Goal: Task Accomplishment & Management: Manage account settings

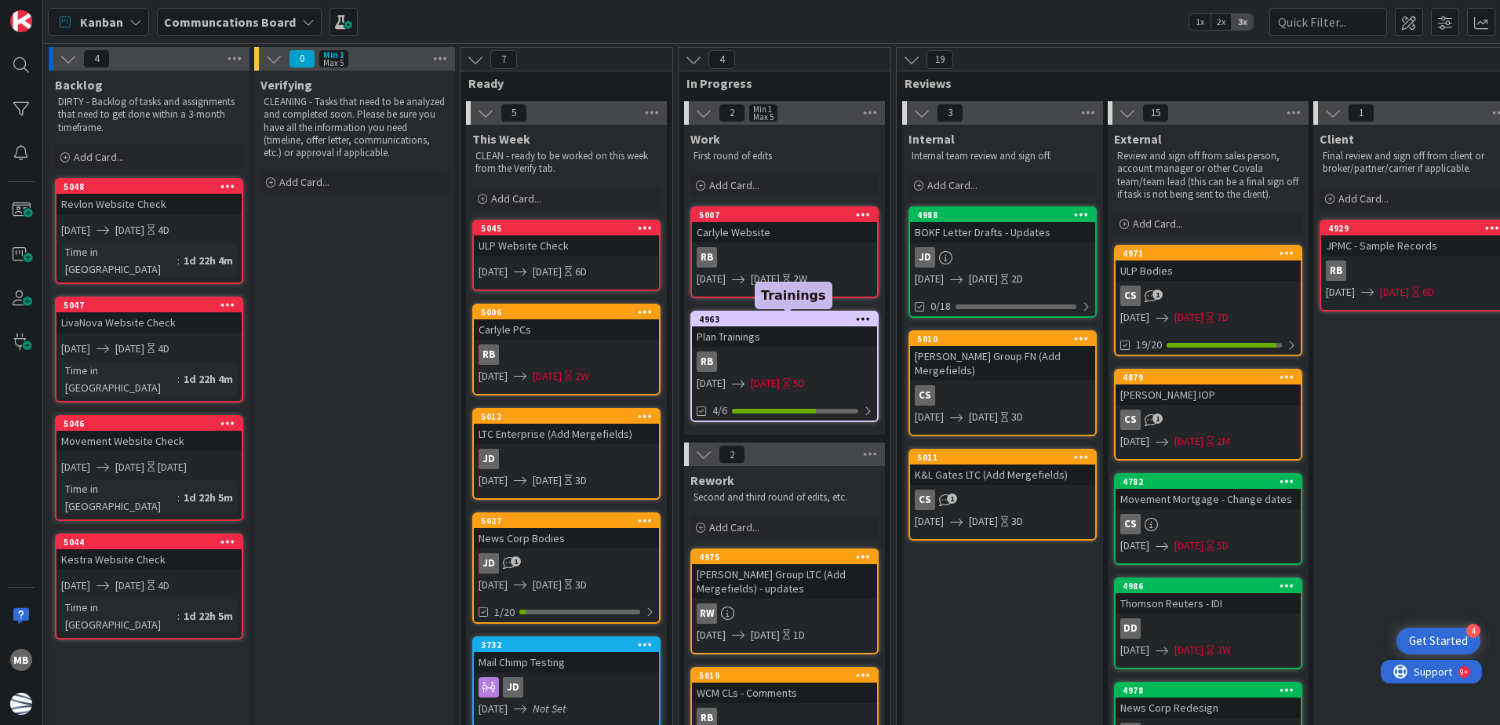
click at [804, 319] on div "4963" at bounding box center [788, 319] width 178 height 11
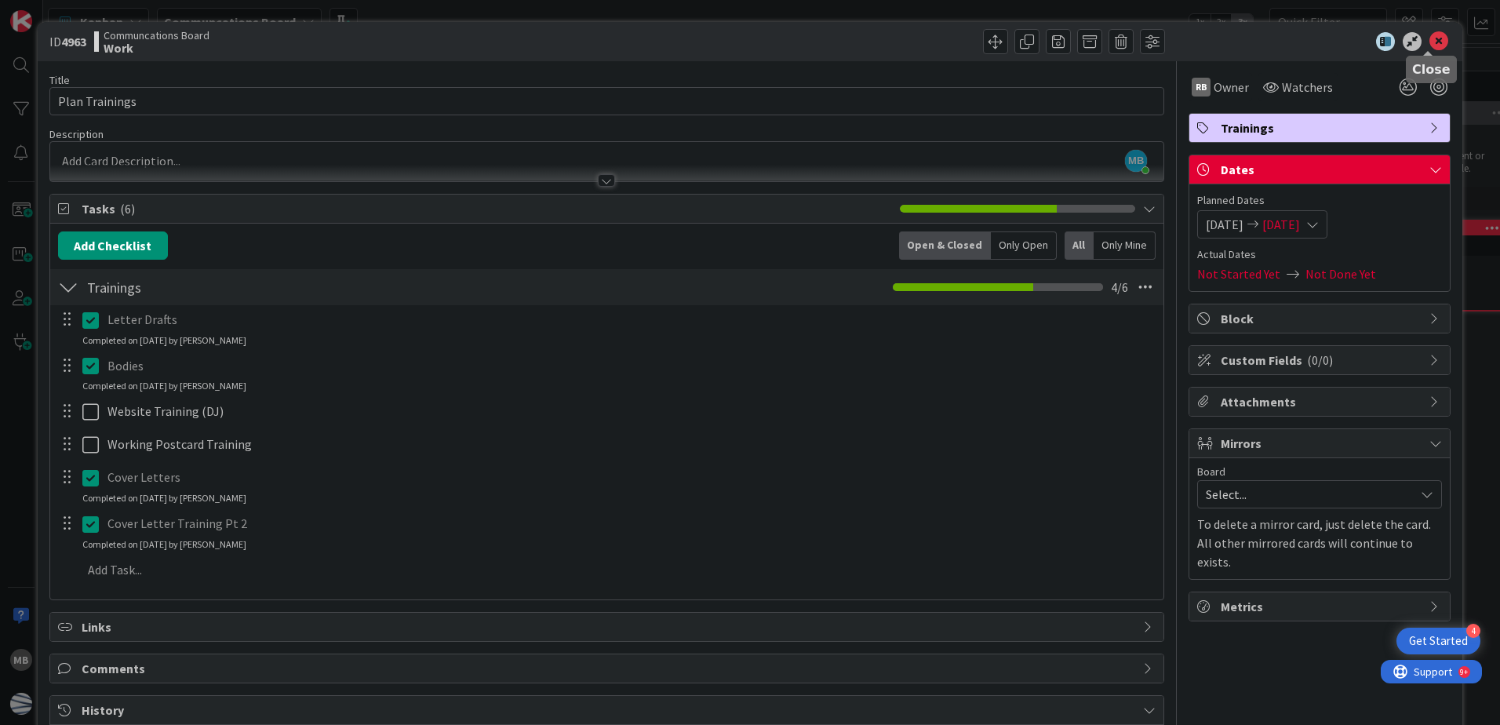
click at [1430, 44] on icon at bounding box center [1439, 41] width 19 height 19
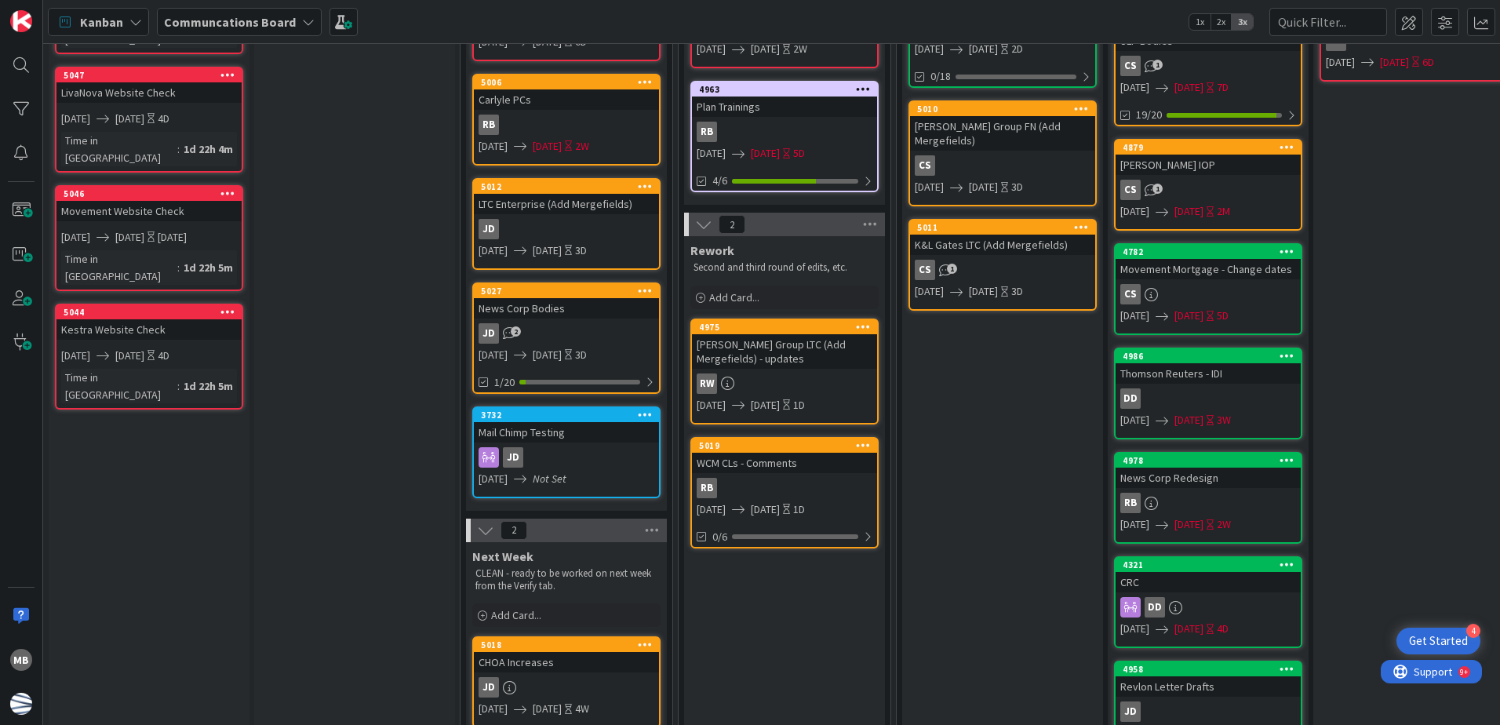
scroll to position [235, 0]
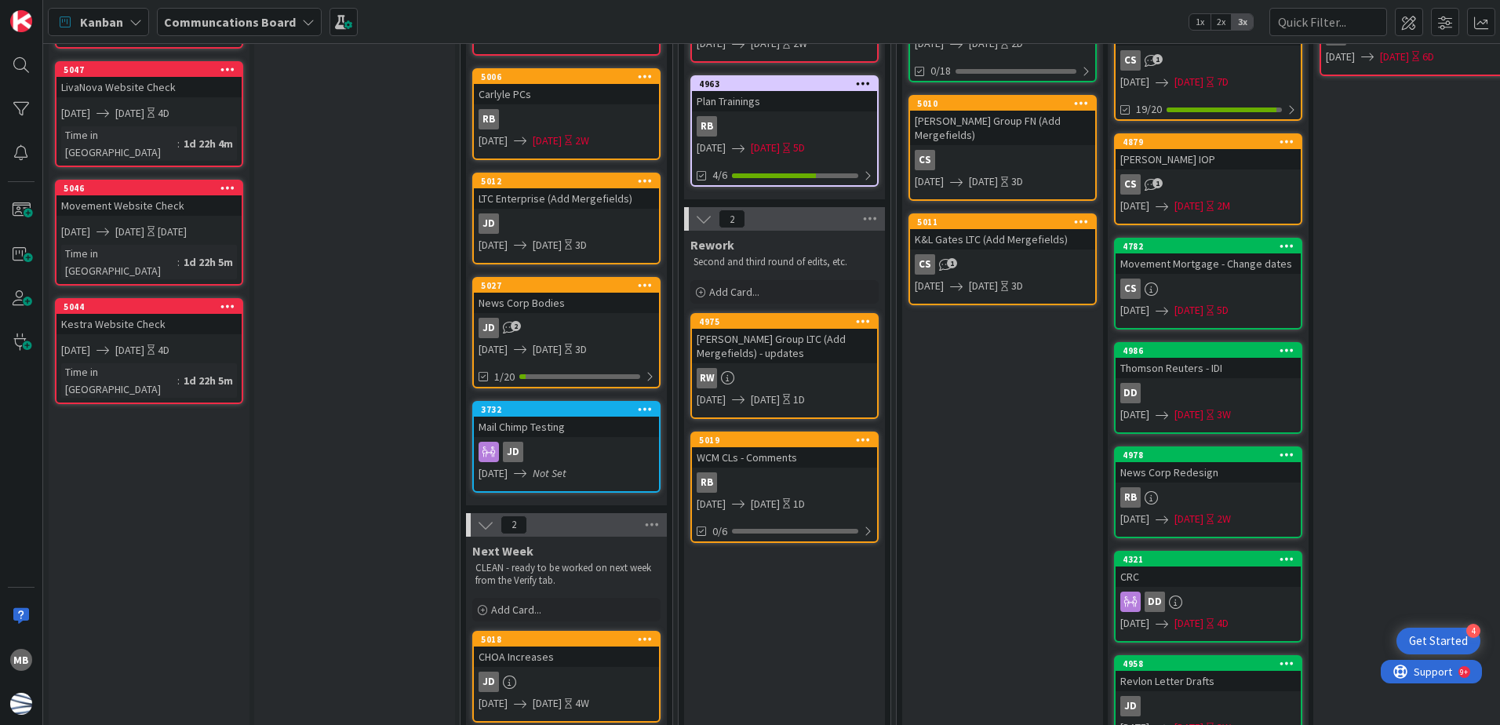
click at [866, 319] on icon at bounding box center [863, 320] width 15 height 11
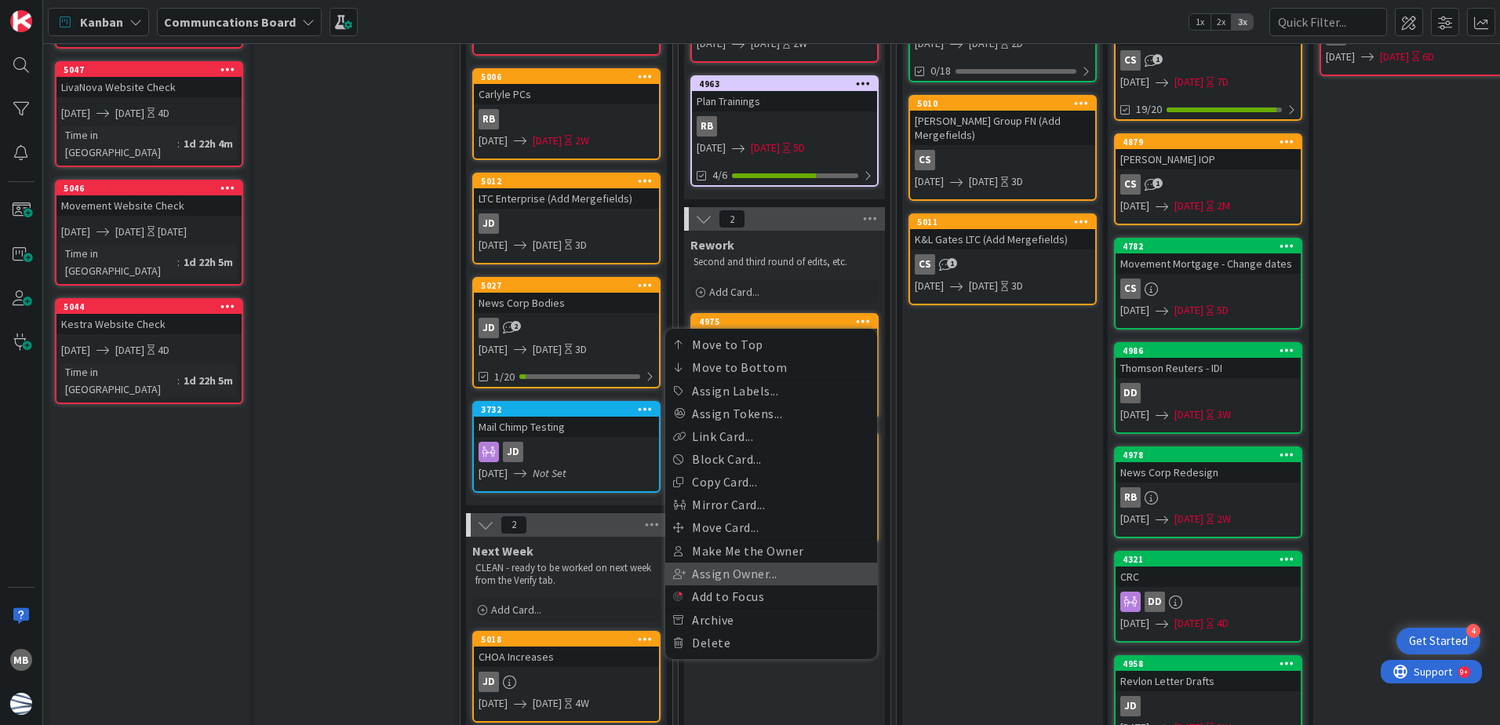
click at [797, 572] on link "Assign Owner..." at bounding box center [771, 574] width 212 height 23
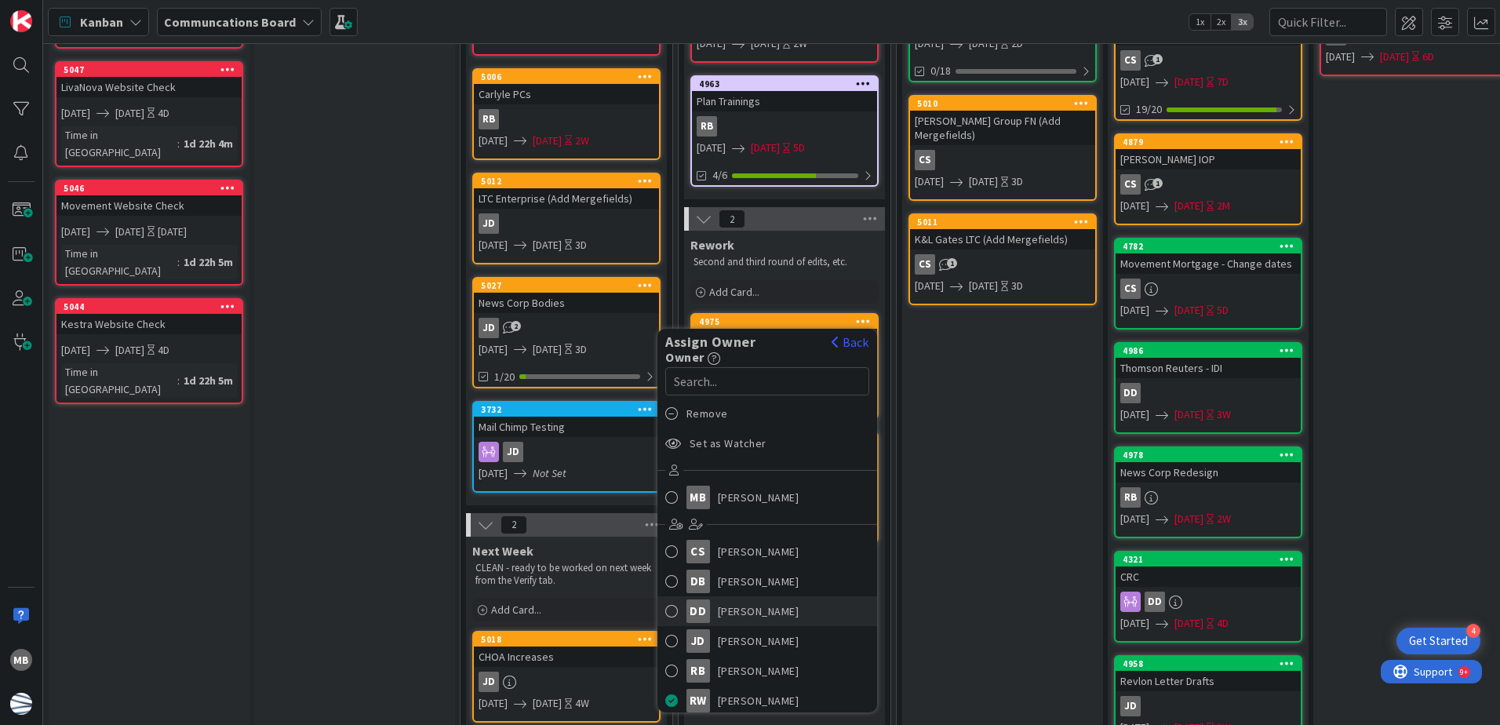
click at [791, 612] on link "[PERSON_NAME]" at bounding box center [768, 611] width 220 height 30
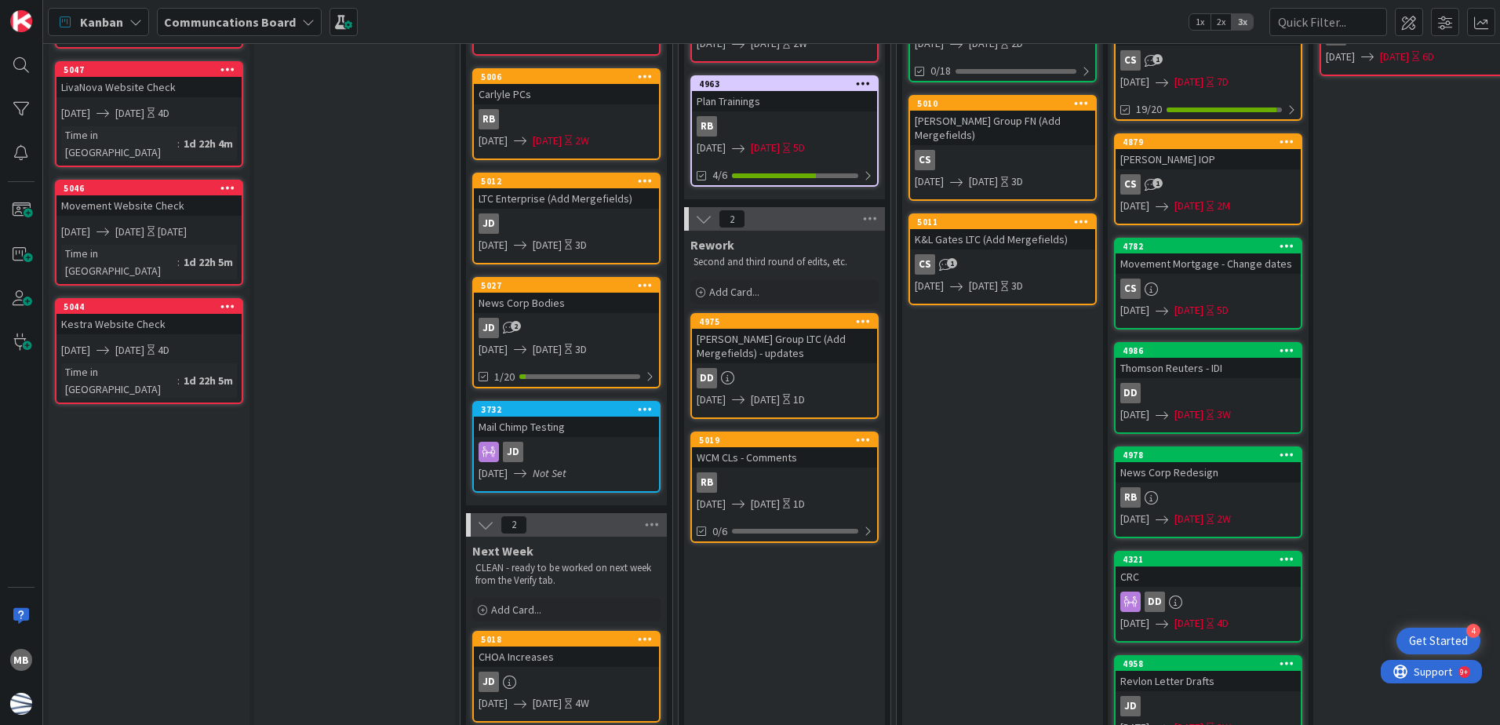
click at [861, 441] on icon at bounding box center [863, 439] width 15 height 11
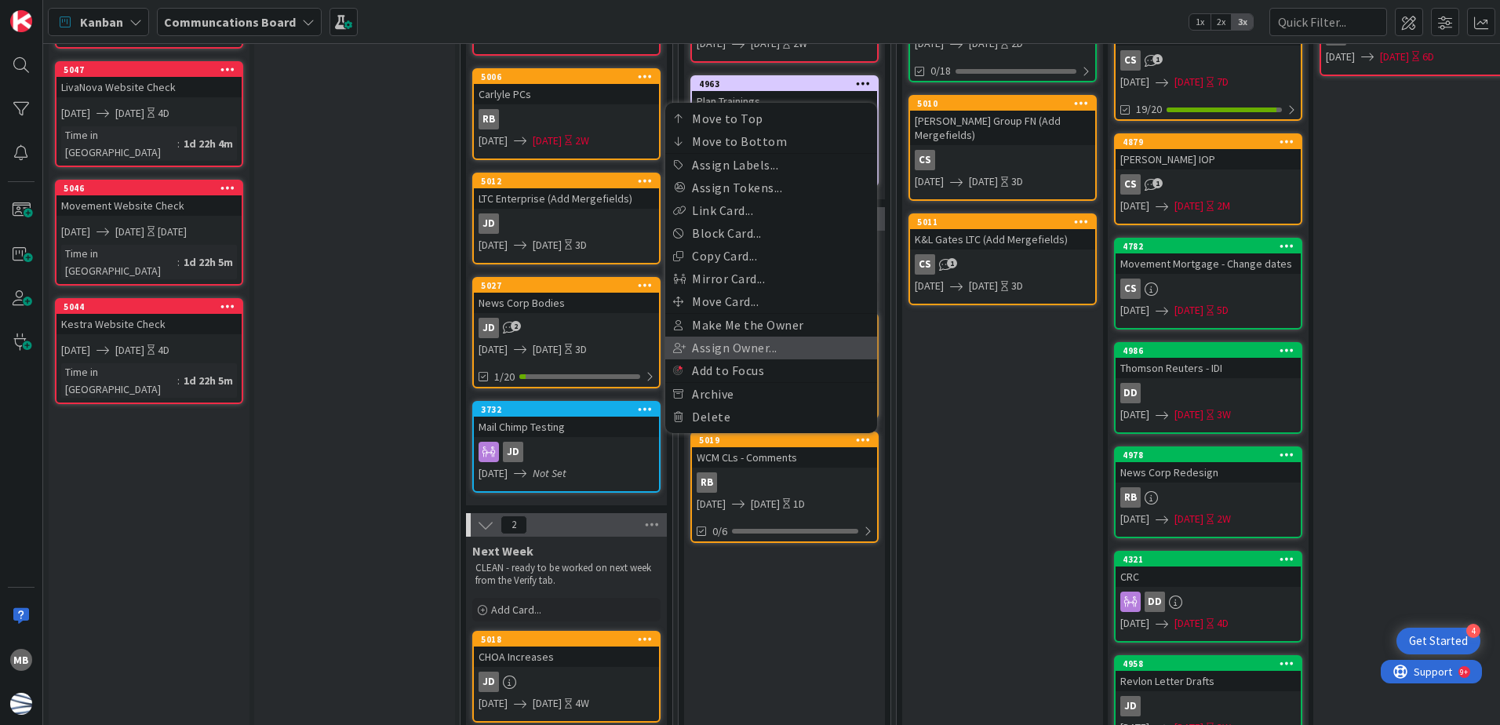
click at [818, 344] on link "Assign Owner..." at bounding box center [771, 348] width 212 height 23
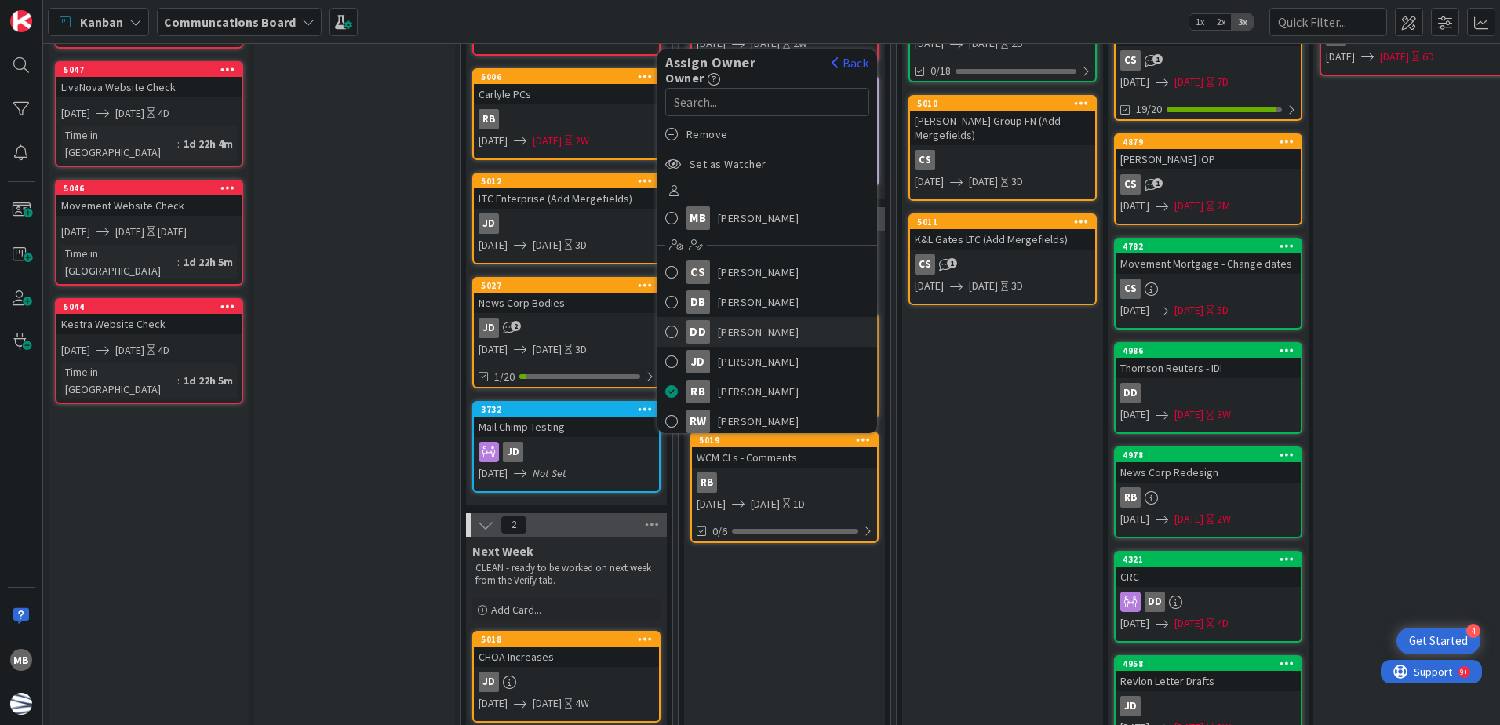
click at [809, 331] on link "[PERSON_NAME]" at bounding box center [768, 332] width 220 height 30
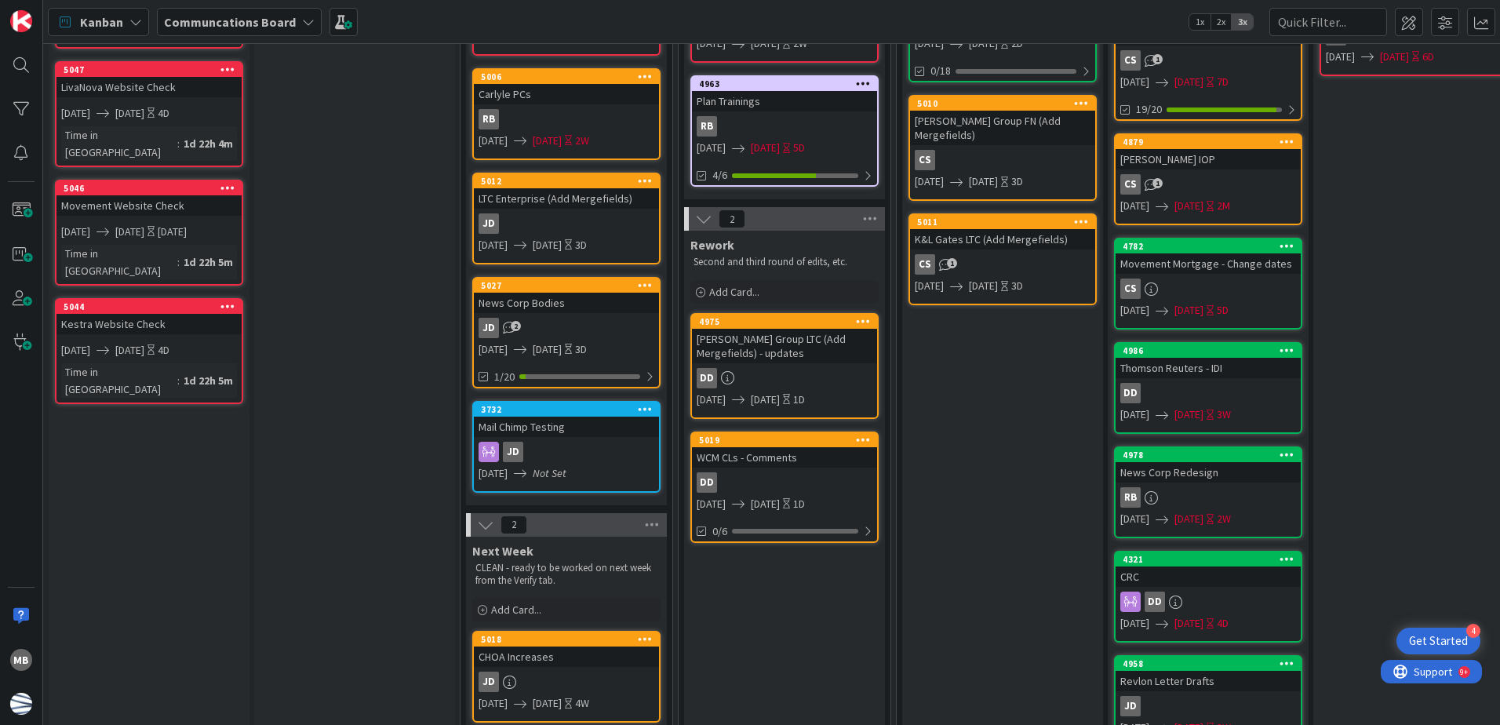
click at [944, 441] on div "Internal Internal team review and sign off. Add Card... 4988 BOKF Letter Drafts…" at bounding box center [1002, 526] width 201 height 1274
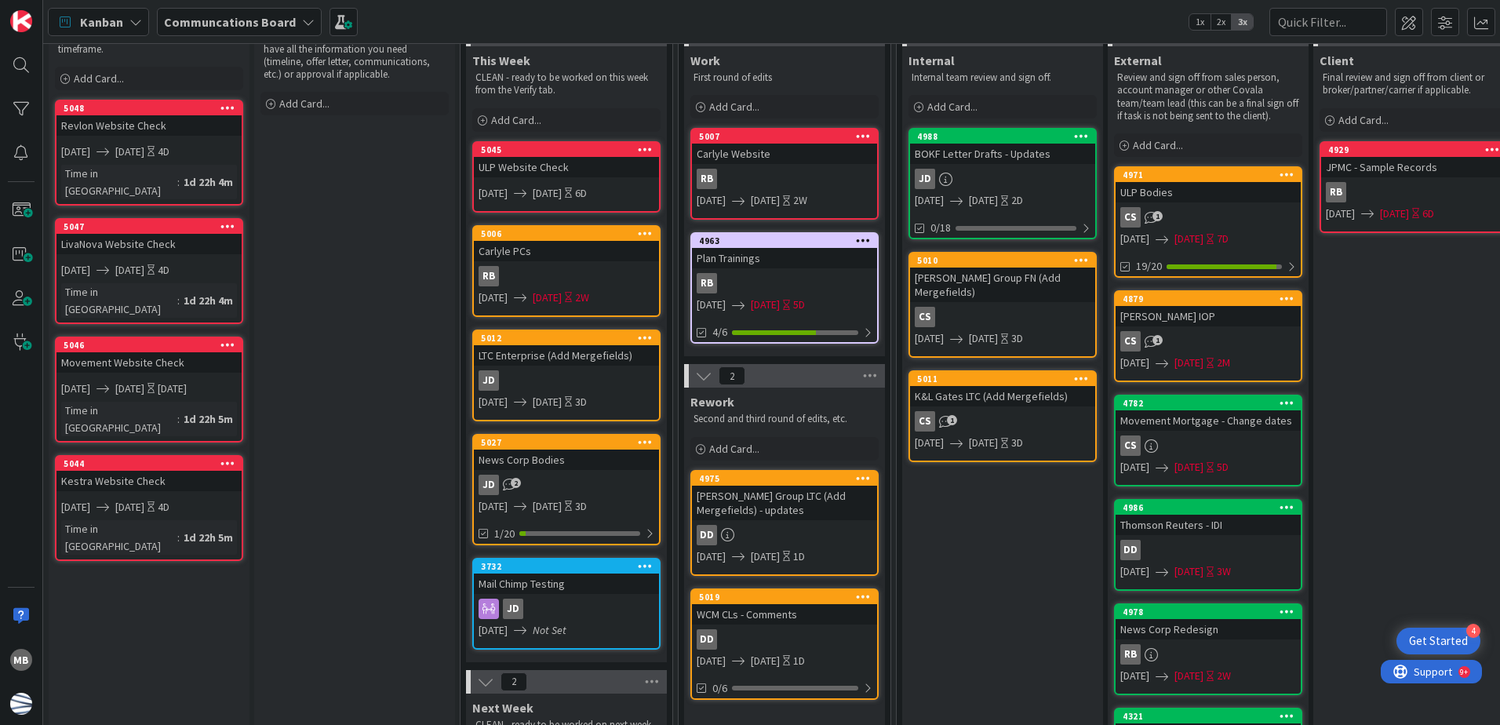
scroll to position [157, 0]
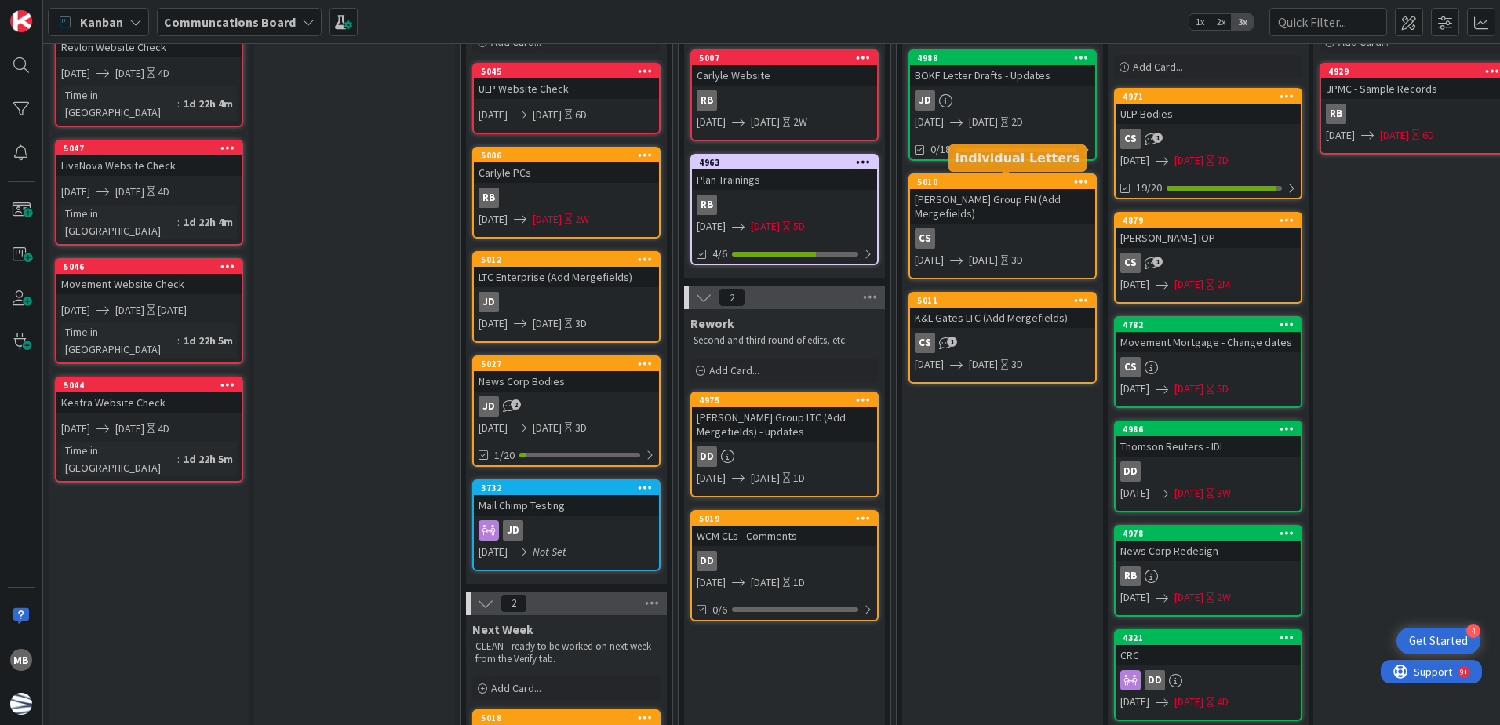
click at [1019, 179] on div "5010" at bounding box center [1006, 182] width 178 height 11
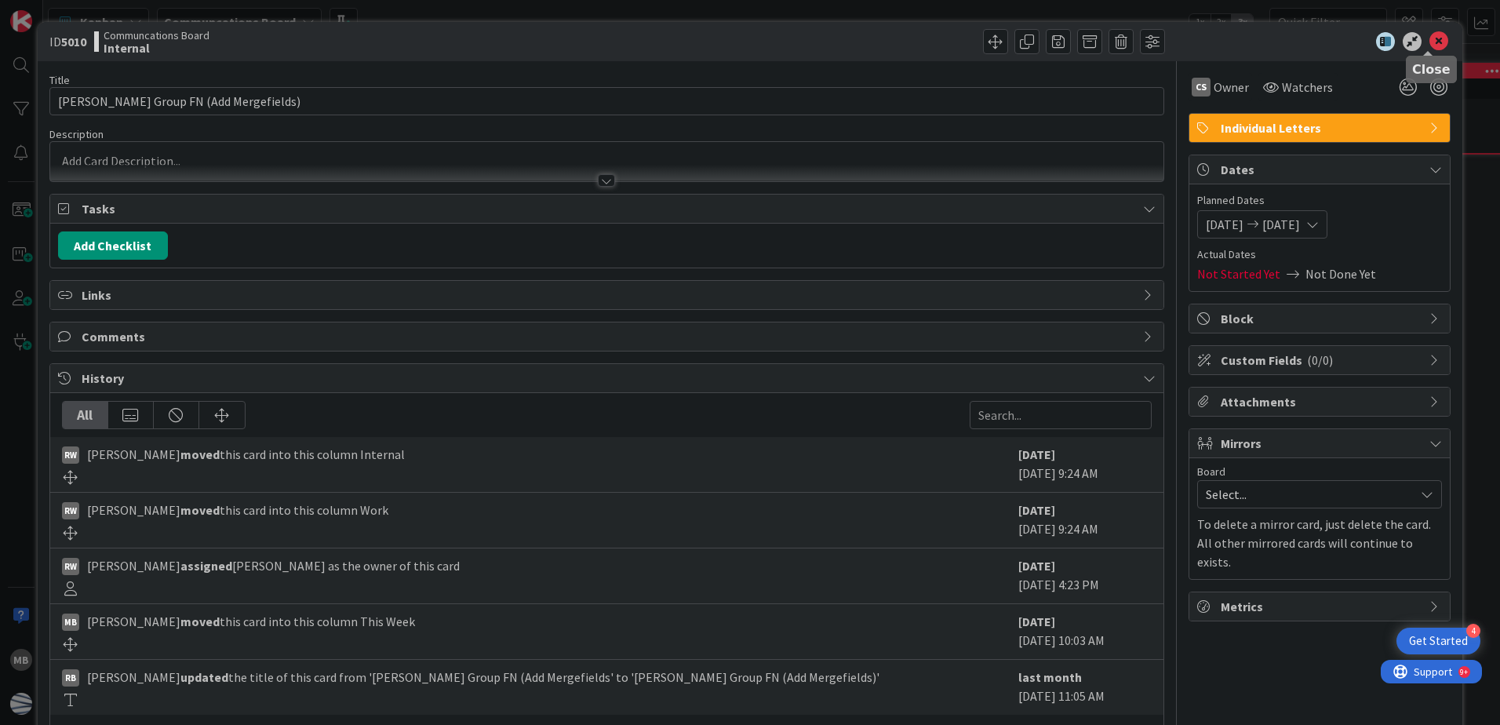
drag, startPoint x: 1422, startPoint y: 35, endPoint x: 1369, endPoint y: 66, distance: 60.8
click at [1430, 36] on icon at bounding box center [1439, 41] width 19 height 19
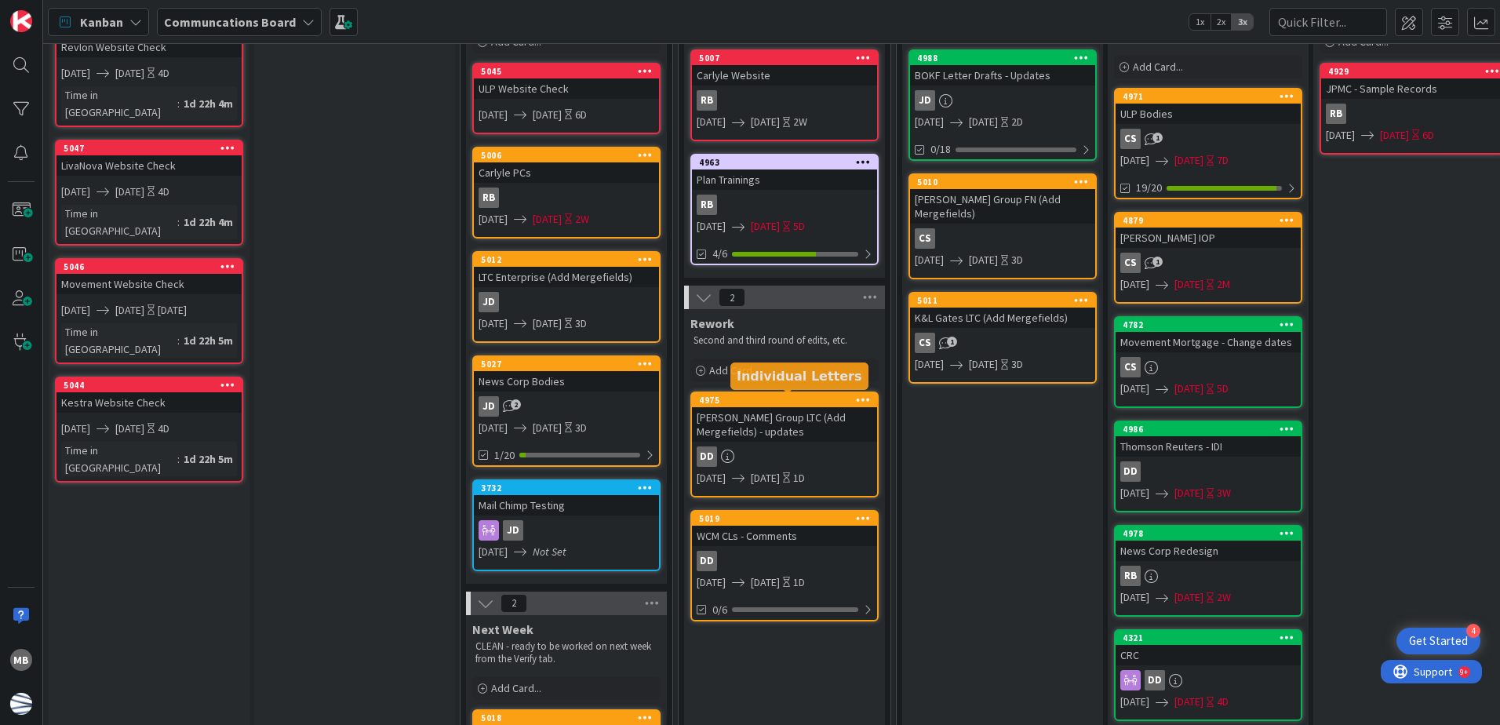
click at [807, 397] on div "4975" at bounding box center [788, 400] width 178 height 11
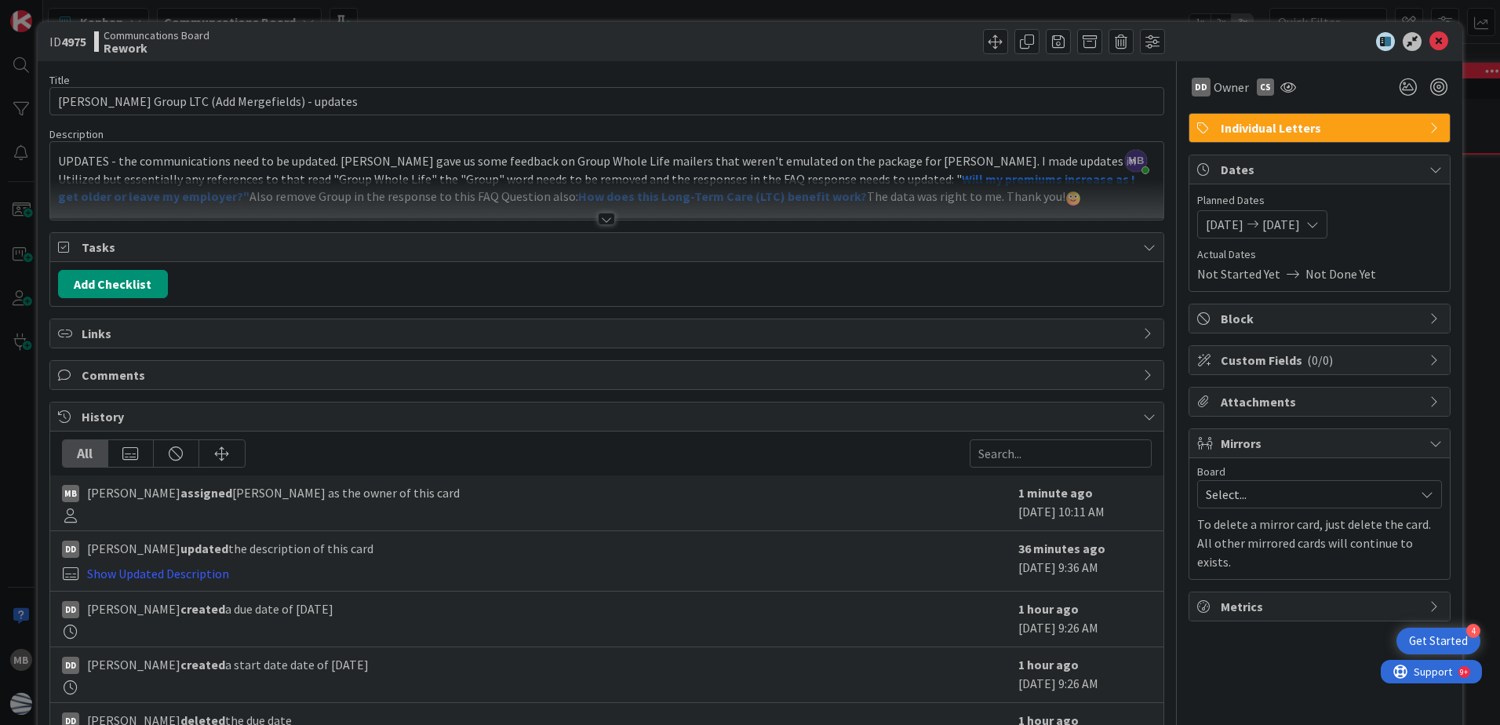
drag, startPoint x: 606, startPoint y: 215, endPoint x: 607, endPoint y: 224, distance: 9.5
click at [605, 215] on div at bounding box center [606, 219] width 17 height 13
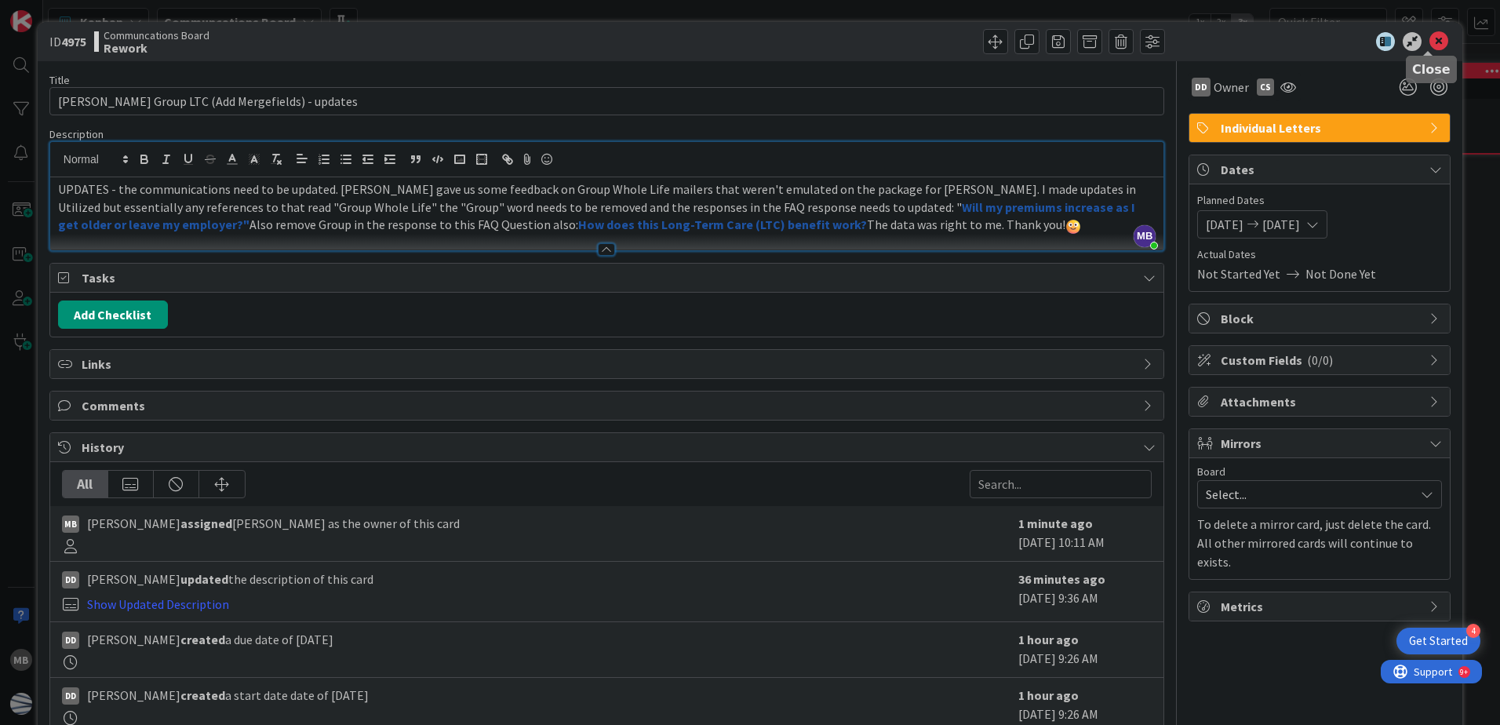
click at [1430, 37] on icon at bounding box center [1439, 41] width 19 height 19
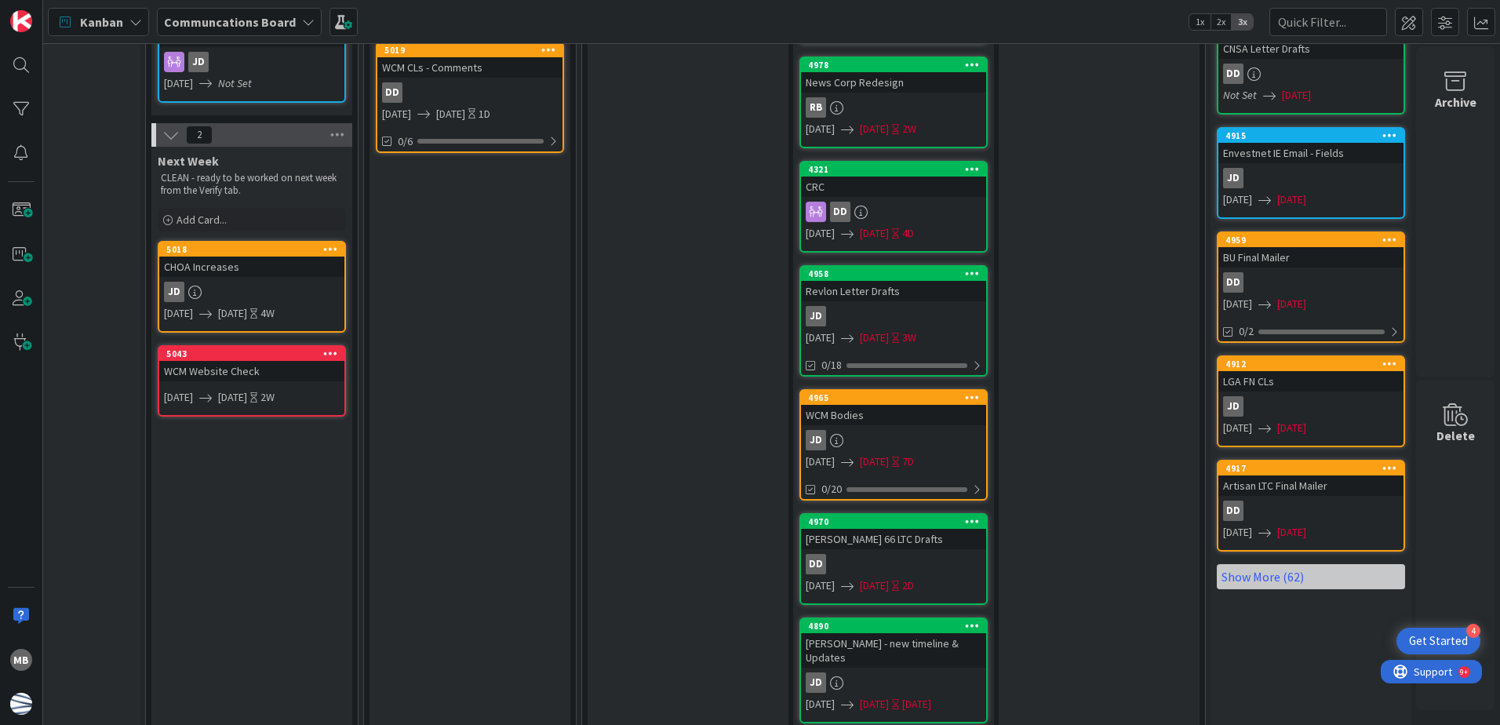
scroll to position [702, 326]
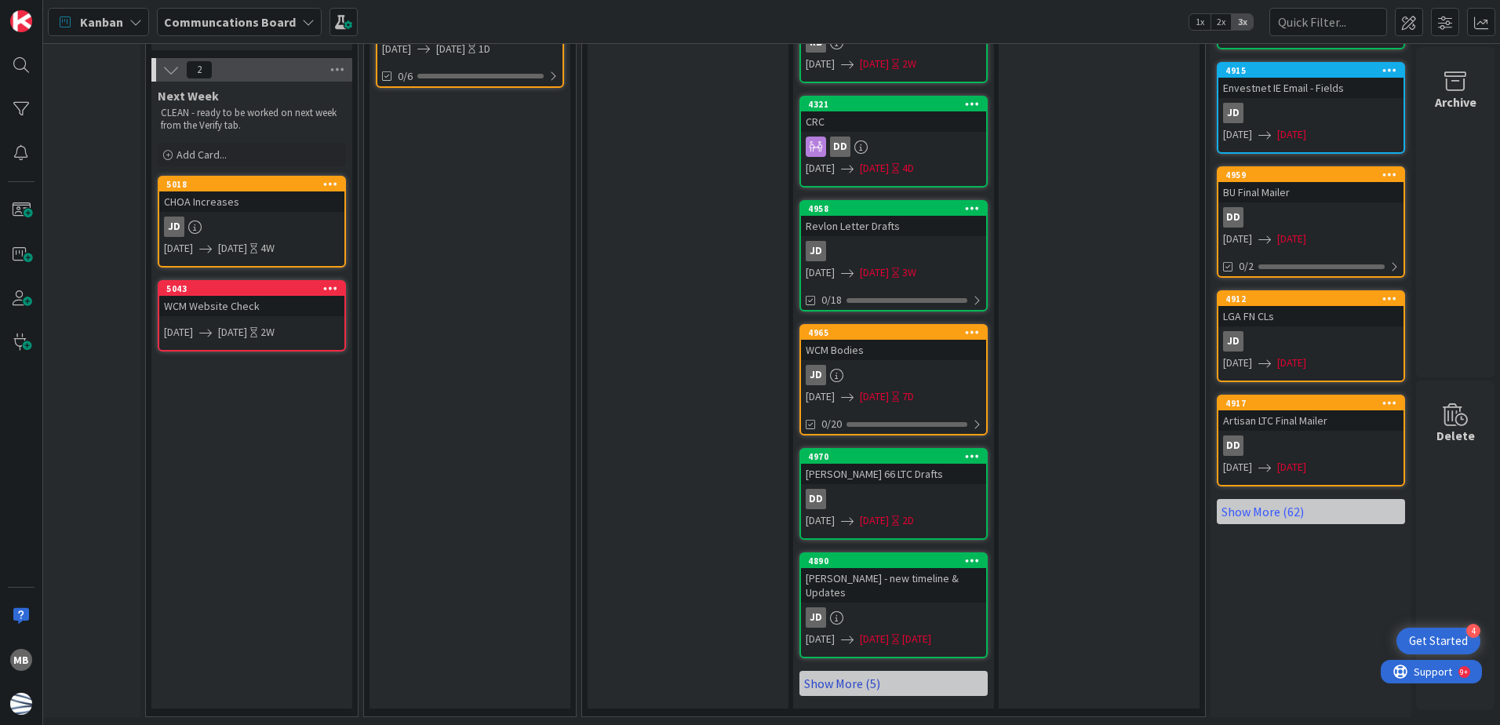
click at [888, 671] on link "Show More (5)" at bounding box center [894, 683] width 188 height 25
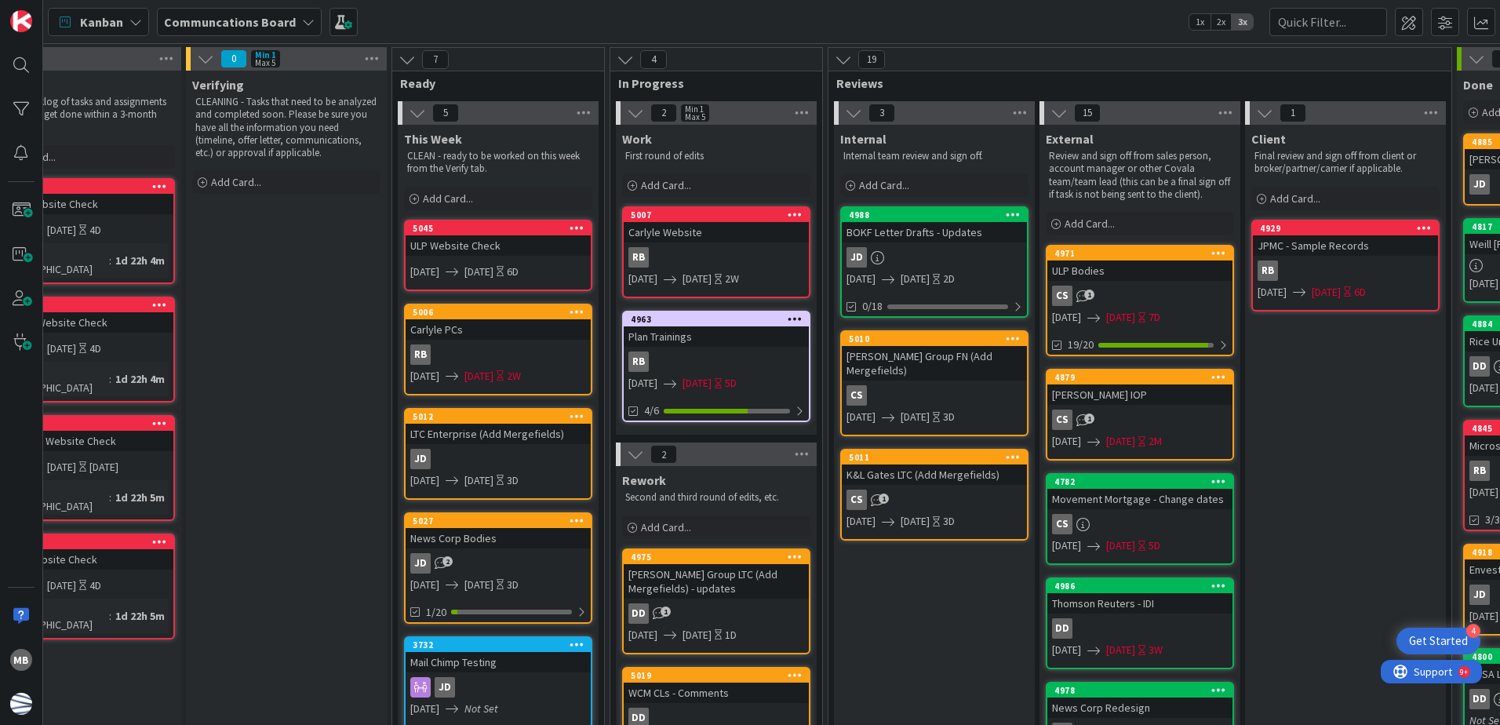
scroll to position [0, 0]
